Goal: Task Accomplishment & Management: Manage account settings

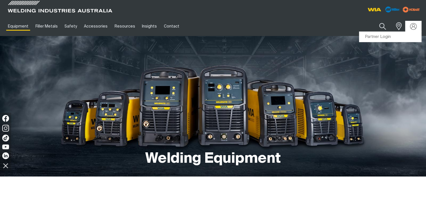
click at [410, 26] on img at bounding box center [413, 26] width 7 height 7
click at [412, 26] on img at bounding box center [413, 26] width 8 height 8
click at [380, 36] on link "Partner Login" at bounding box center [390, 37] width 62 height 10
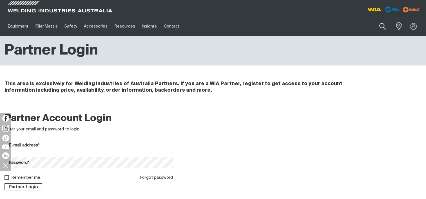
type input "[EMAIL_ADDRESS][DOMAIN_NAME]"
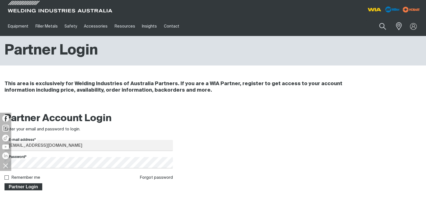
click at [31, 188] on span "Partner Login" at bounding box center [23, 186] width 37 height 7
